Goal: Task Accomplishment & Management: Use online tool/utility

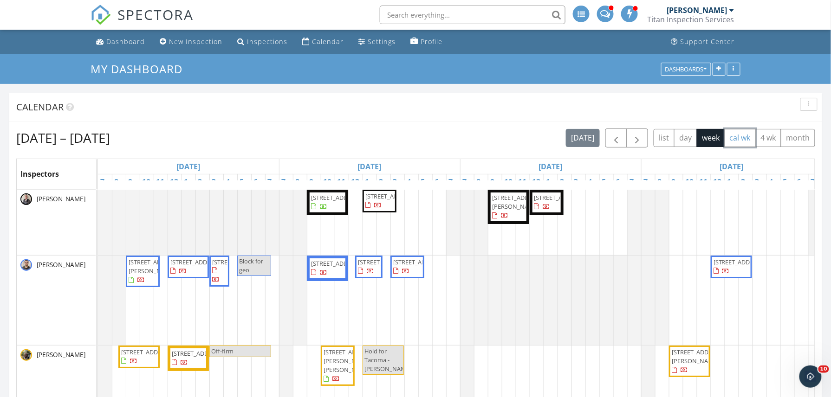
click at [741, 138] on button "cal wk" at bounding box center [741, 138] width 32 height 18
click at [613, 143] on span "button" at bounding box center [615, 138] width 11 height 11
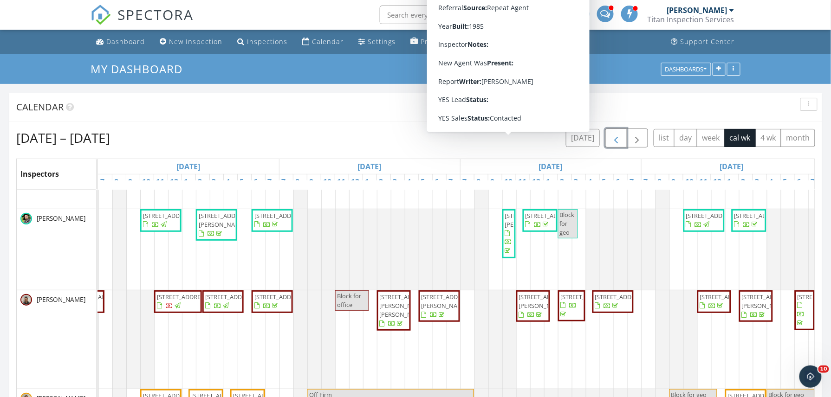
scroll to position [0, 560]
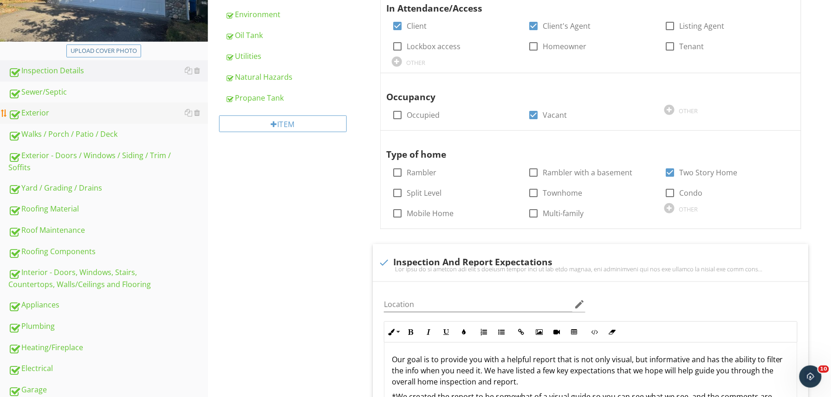
scroll to position [244, 0]
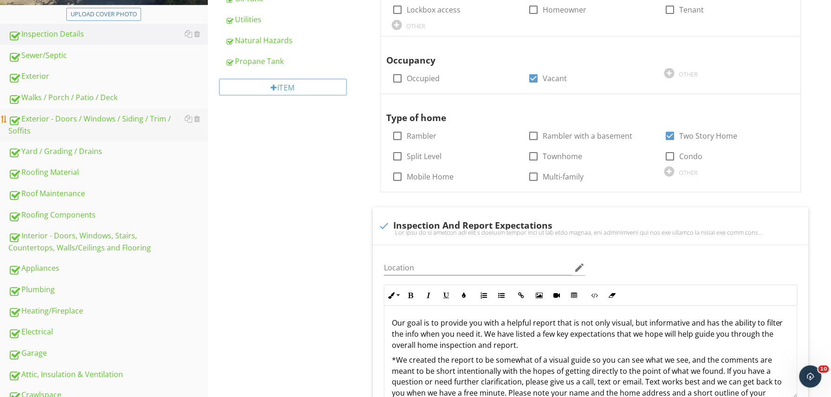
click at [92, 109] on link "Exterior - Doors / Windows / Siding / Trim / Soffits" at bounding box center [108, 125] width 200 height 32
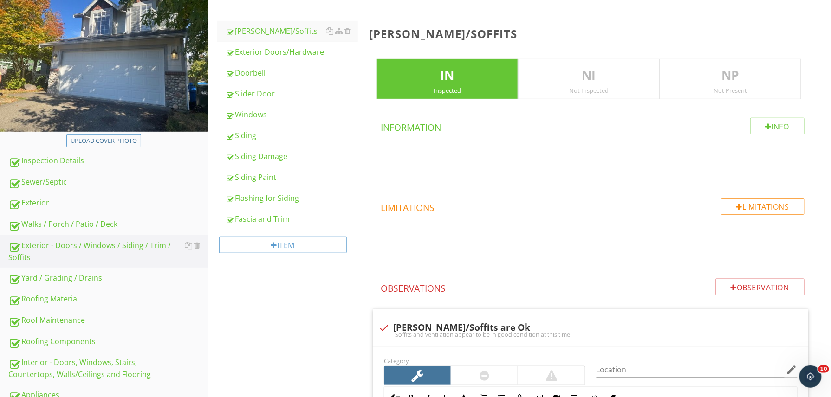
scroll to position [116, 0]
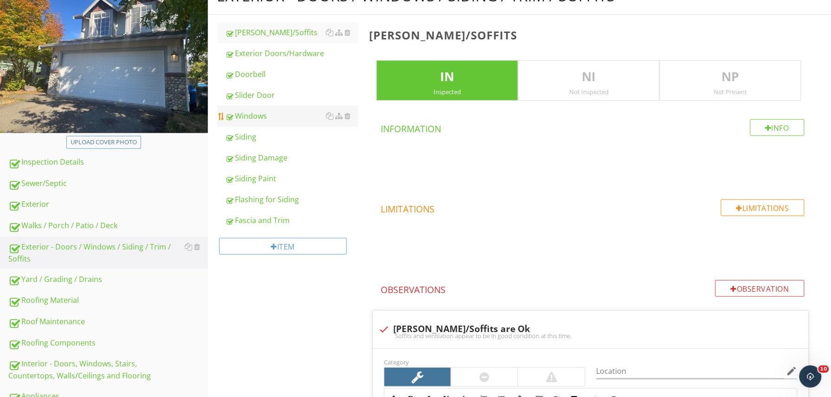
click at [253, 124] on link "Windows" at bounding box center [292, 116] width 133 height 20
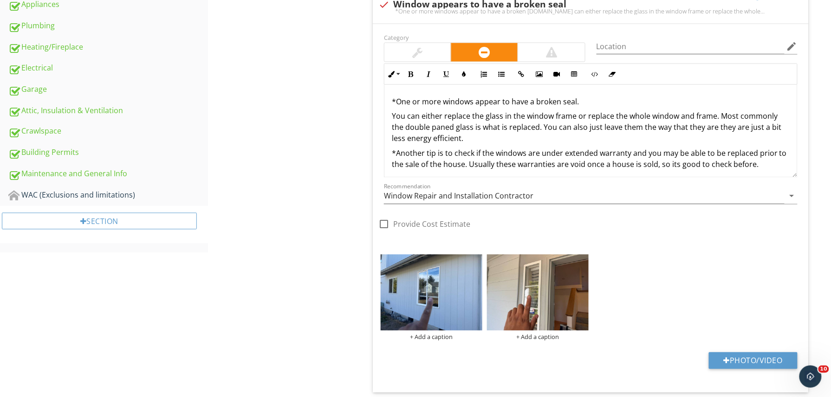
scroll to position [507, 0]
click at [446, 296] on img at bounding box center [432, 293] width 102 height 76
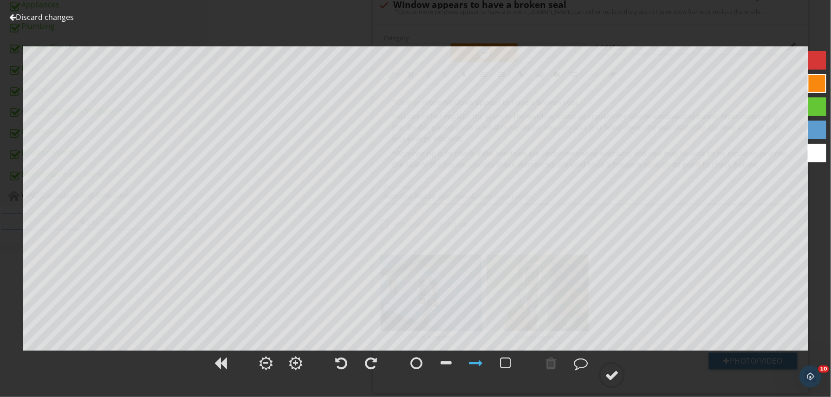
click at [56, 18] on link "Discard changes" at bounding box center [41, 17] width 65 height 10
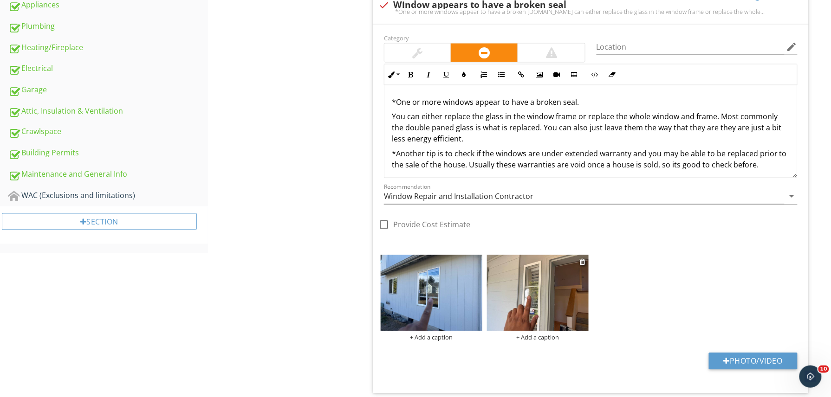
click at [546, 292] on img at bounding box center [538, 293] width 102 height 76
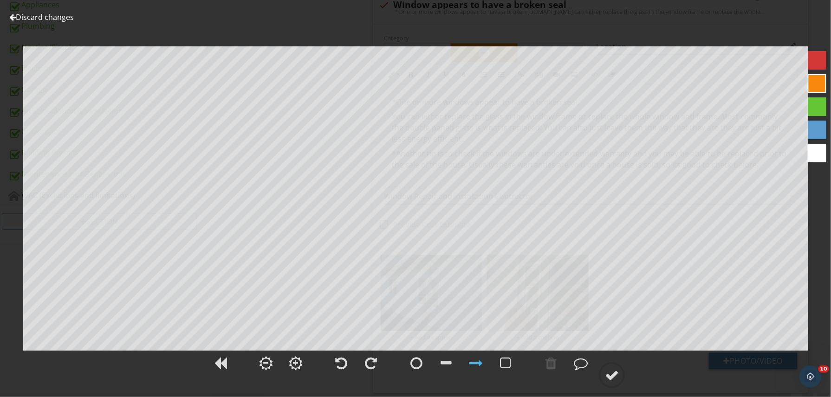
click at [64, 18] on link "Discard changes" at bounding box center [41, 17] width 65 height 10
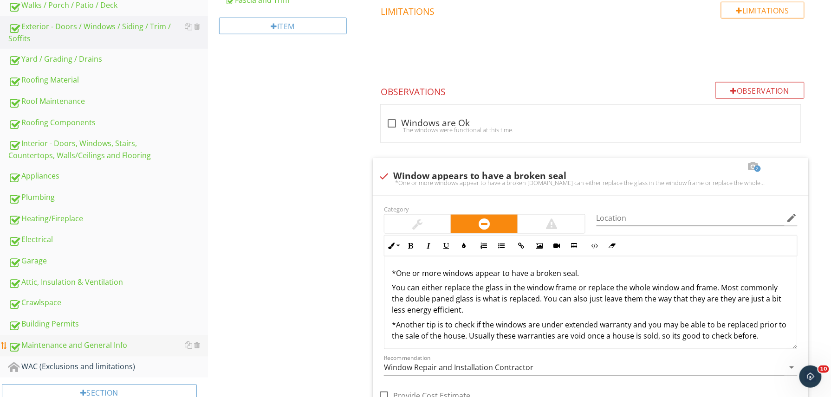
scroll to position [335, 0]
click at [64, 239] on div "Electrical" at bounding box center [108, 241] width 200 height 12
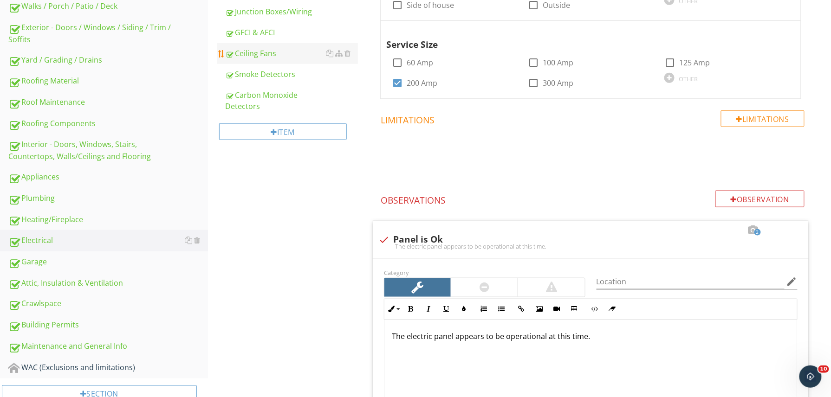
click at [271, 45] on link "Ceiling Fans" at bounding box center [292, 53] width 133 height 20
type textarea "<p>You are missing bolts in your electrical panel or they are the wrong style.&…"
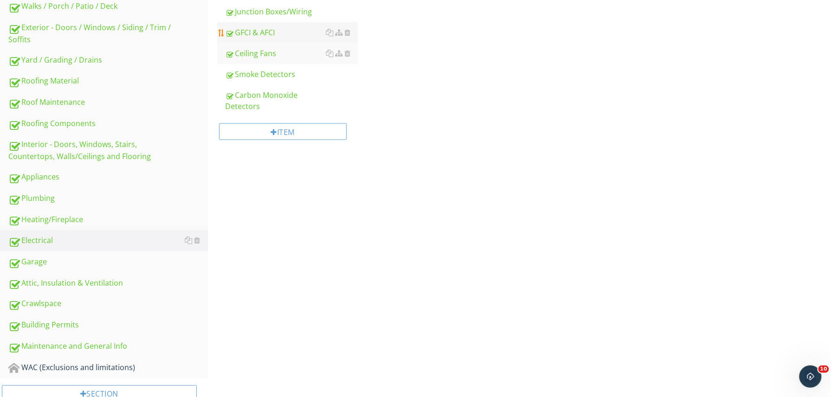
click at [272, 38] on link "GFCI & AFCI" at bounding box center [292, 32] width 133 height 20
